Goal: Information Seeking & Learning: Check status

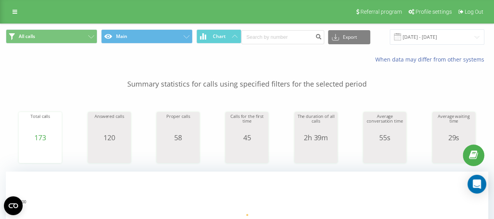
click at [17, 67] on p "Summary statistics for calls using specified filters for the selected period" at bounding box center [247, 76] width 483 height 26
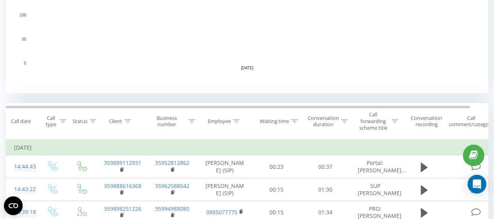
scroll to position [313, 0]
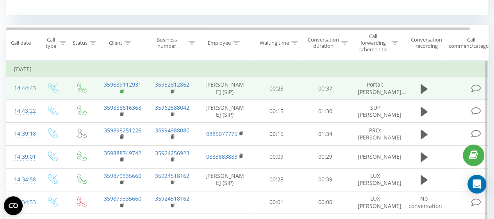
click at [123, 92] on icon at bounding box center [122, 90] width 3 height 4
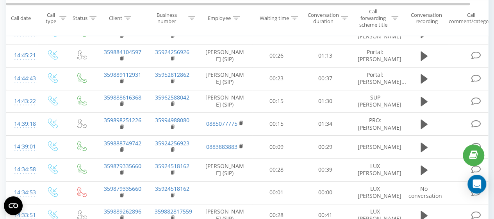
scroll to position [235, 0]
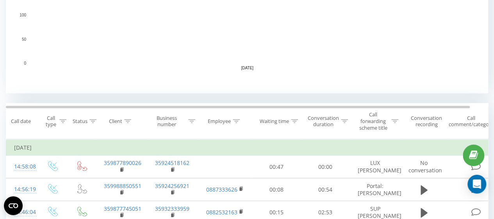
scroll to position [313, 0]
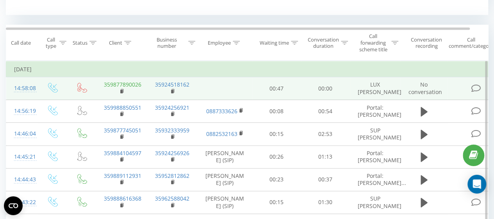
click at [134, 81] on link "359877890026" at bounding box center [123, 84] width 38 height 7
click at [121, 92] on icon at bounding box center [122, 90] width 4 height 5
click at [120, 91] on rect at bounding box center [121, 92] width 2 height 4
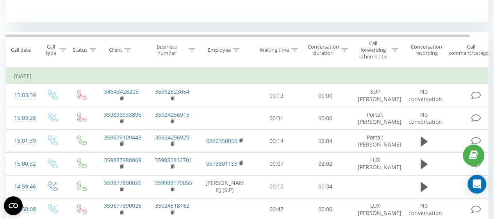
scroll to position [313, 0]
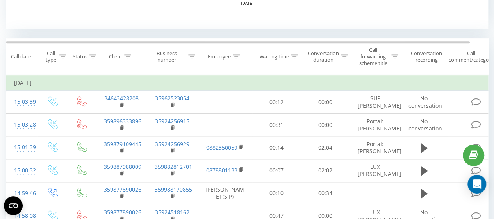
scroll to position [313, 0]
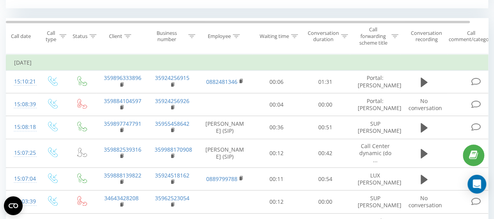
scroll to position [313, 0]
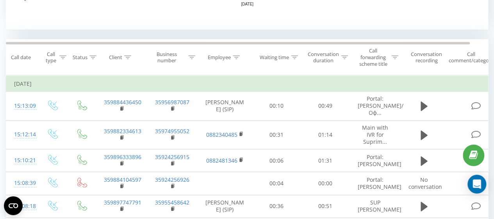
scroll to position [313, 0]
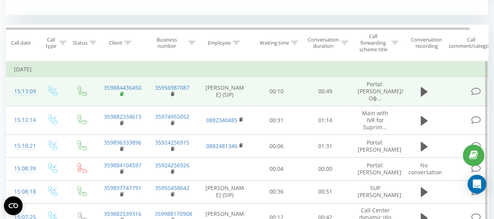
click at [121, 92] on rect at bounding box center [121, 94] width 2 height 4
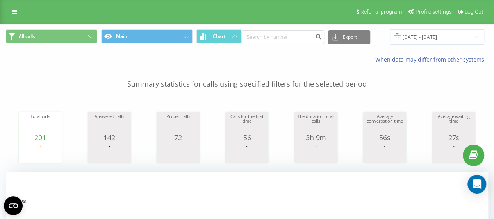
click at [33, 87] on p "Summary statistics for calls using specified filters for the selected period" at bounding box center [247, 76] width 483 height 26
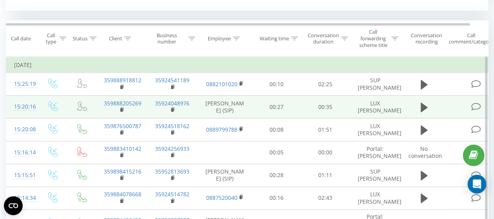
scroll to position [313, 0]
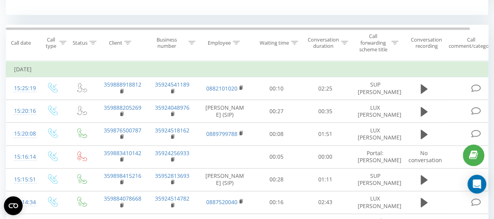
click at [223, 44] on div "Employee" at bounding box center [219, 42] width 23 height 7
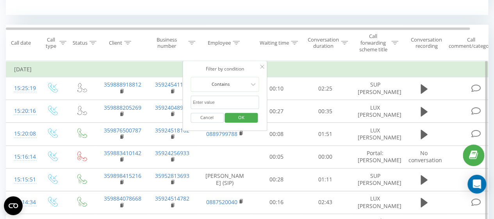
click at [227, 100] on input "text" at bounding box center [225, 102] width 69 height 14
click at [237, 115] on span "OK" at bounding box center [242, 117] width 22 height 12
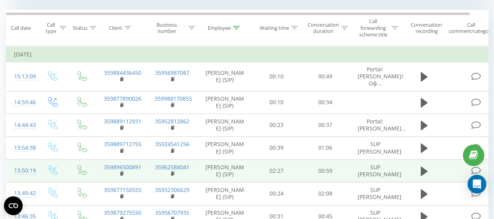
scroll to position [290, 0]
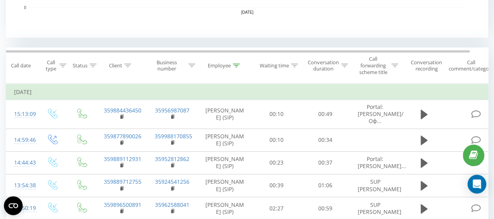
click at [235, 66] on icon at bounding box center [236, 65] width 7 height 4
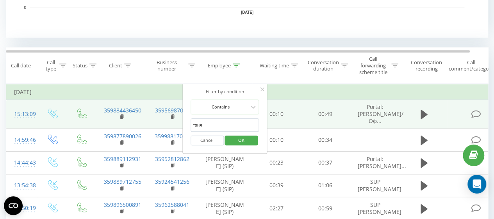
drag, startPoint x: 224, startPoint y: 122, endPoint x: 162, endPoint y: 122, distance: 62.2
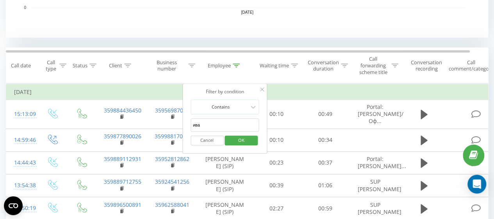
click at [240, 139] on span "OK" at bounding box center [242, 140] width 22 height 12
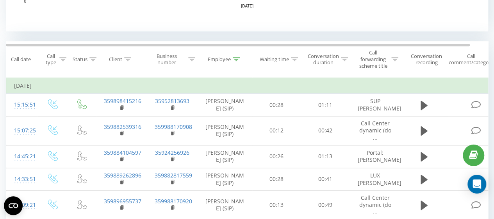
scroll to position [218, 0]
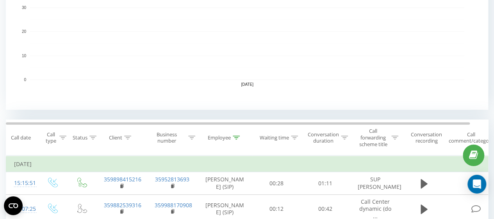
click at [238, 138] on icon at bounding box center [236, 137] width 7 height 4
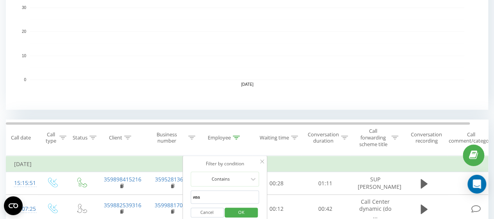
click at [227, 196] on input "ива" at bounding box center [225, 197] width 69 height 14
type input "милена"
click at [236, 211] on span "OK" at bounding box center [242, 212] width 22 height 12
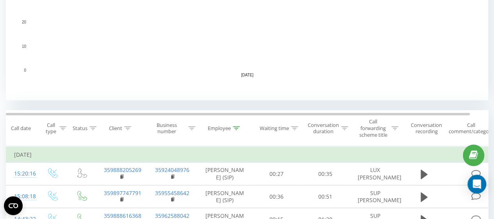
scroll to position [235, 0]
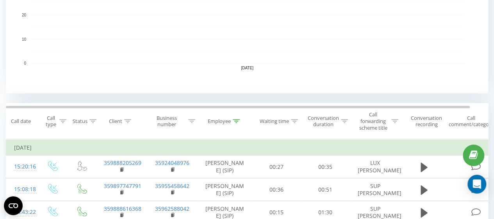
click at [231, 122] on div "Employee" at bounding box center [219, 121] width 23 height 7
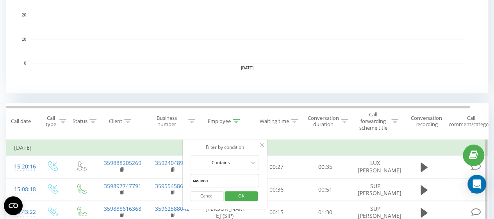
click at [224, 180] on input "милена" at bounding box center [225, 181] width 69 height 14
click at [245, 192] on span "OK" at bounding box center [242, 195] width 22 height 12
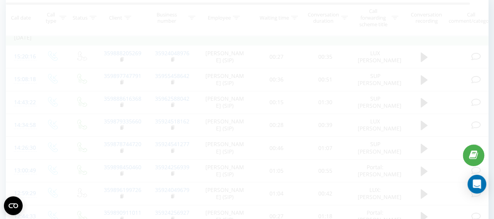
scroll to position [344, 0]
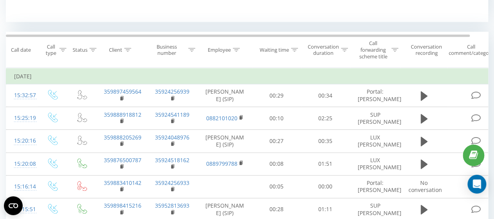
scroll to position [313, 0]
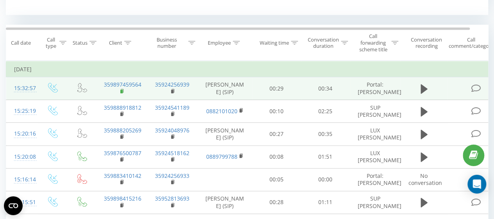
click at [120, 93] on rect at bounding box center [121, 92] width 2 height 4
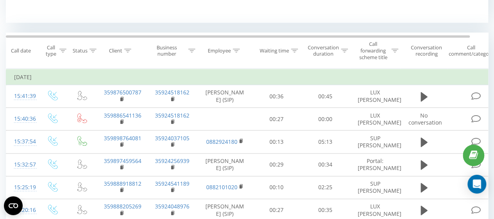
scroll to position [313, 0]
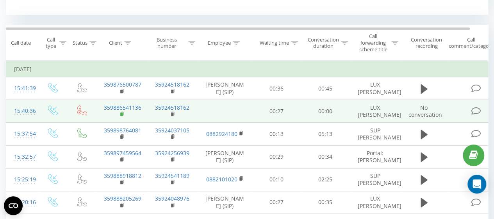
click at [122, 112] on rect at bounding box center [121, 114] width 2 height 4
click at [120, 114] on rect at bounding box center [121, 114] width 2 height 4
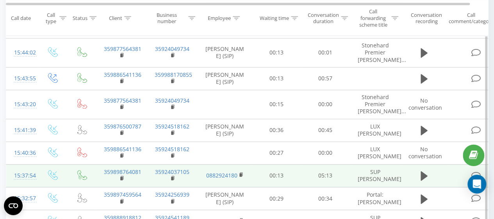
scroll to position [391, 0]
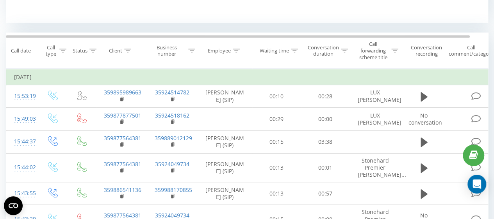
scroll to position [313, 0]
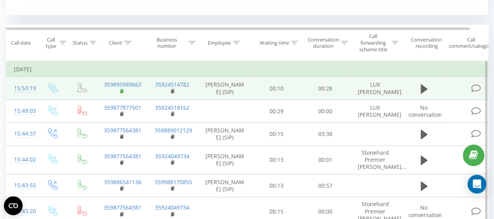
click at [120, 93] on rect at bounding box center [121, 92] width 2 height 4
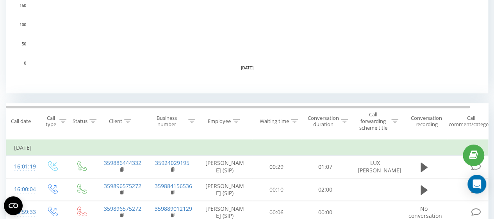
scroll to position [313, 0]
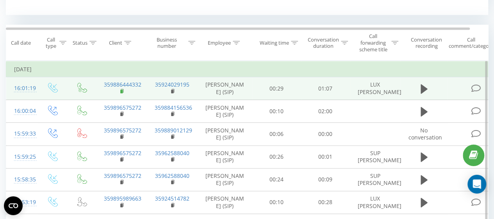
click at [122, 93] on rect at bounding box center [121, 92] width 2 height 4
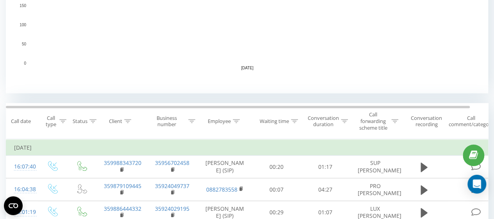
scroll to position [313, 0]
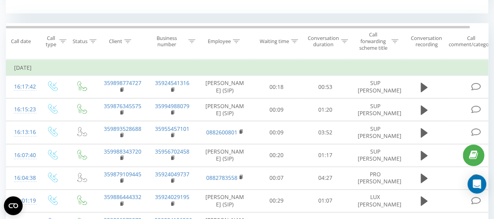
scroll to position [313, 0]
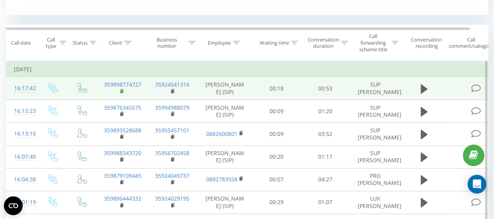
click at [121, 93] on rect at bounding box center [121, 92] width 2 height 4
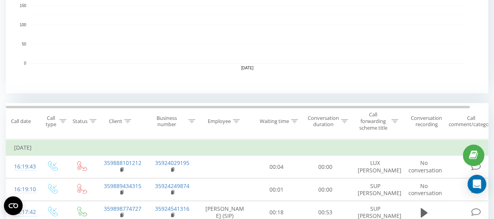
scroll to position [313, 0]
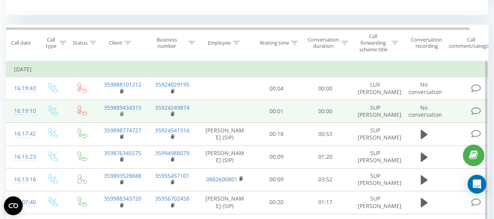
click at [122, 115] on rect at bounding box center [121, 114] width 2 height 4
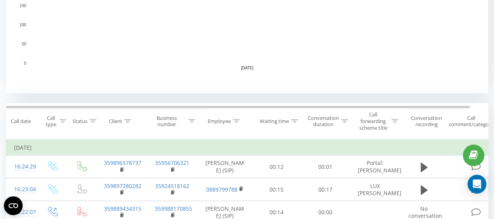
scroll to position [78, 0]
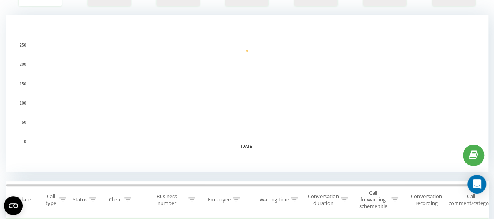
scroll to position [235, 0]
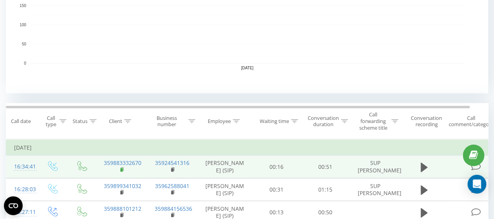
click at [120, 170] on rect at bounding box center [121, 170] width 2 height 4
